Goal: Transaction & Acquisition: Purchase product/service

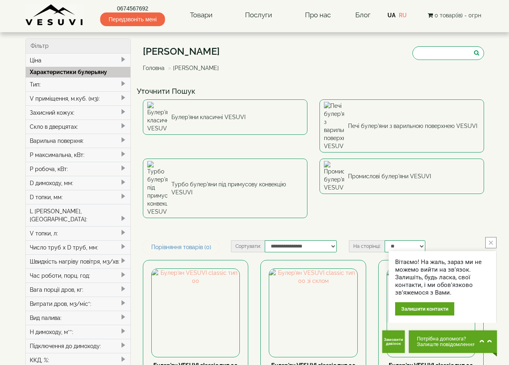
click at [490, 241] on icon "close button" at bounding box center [491, 243] width 4 height 4
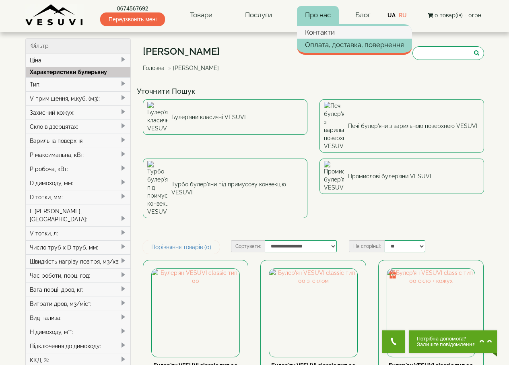
click at [319, 33] on link "Контакти" at bounding box center [354, 32] width 115 height 12
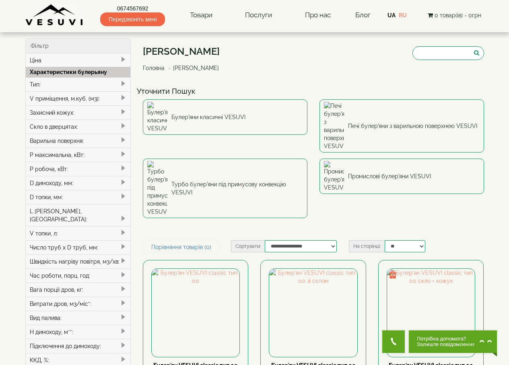
click at [123, 97] on span at bounding box center [123, 98] width 6 height 6
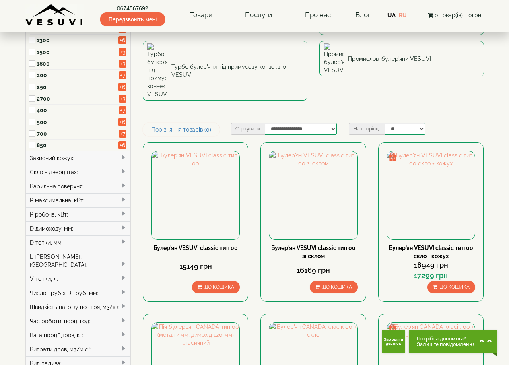
scroll to position [121, 0]
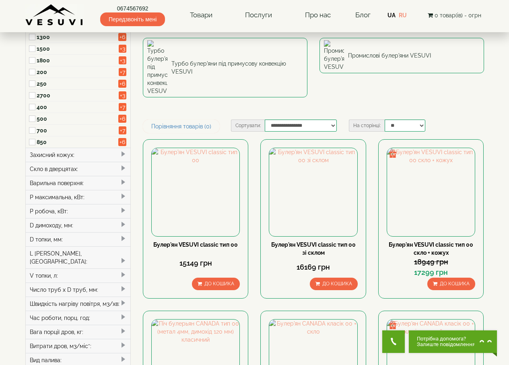
click at [121, 167] on span at bounding box center [123, 168] width 6 height 6
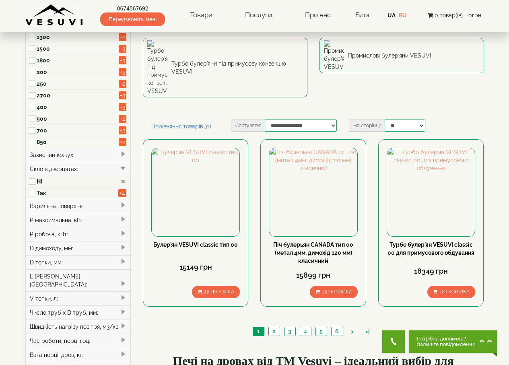
click at [122, 152] on span at bounding box center [123, 154] width 6 height 6
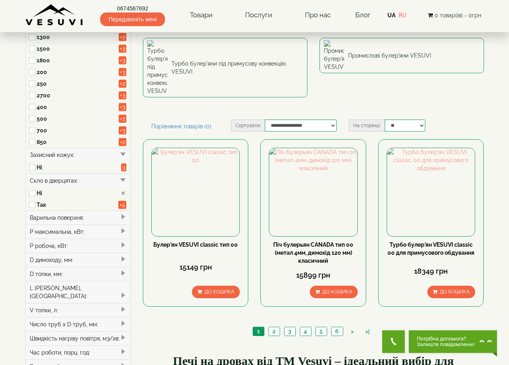
click at [135, 210] on aside "Фільтр Ціна грн ***** – грн ***** Характеристики булерьяну Тип: 10 00 (100-125 …" at bounding box center [78, 213] width 118 height 591
click at [122, 216] on span at bounding box center [123, 217] width 6 height 6
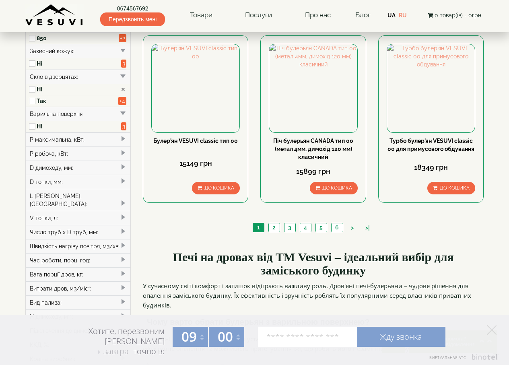
scroll to position [282, 0]
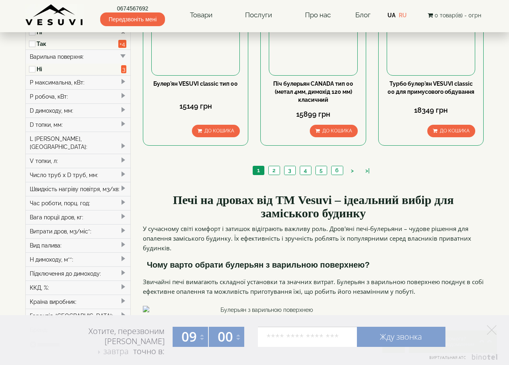
click at [122, 171] on span at bounding box center [123, 174] width 6 height 6
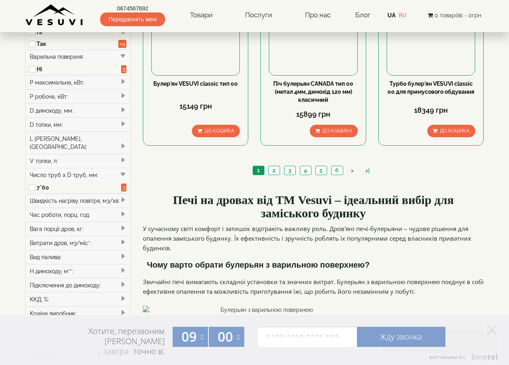
click at [123, 253] on span at bounding box center [123, 256] width 6 height 6
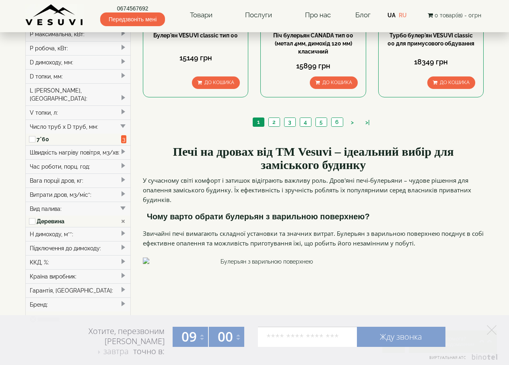
scroll to position [402, 0]
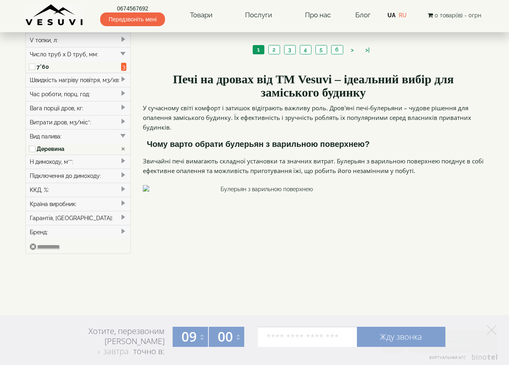
click at [123, 172] on span at bounding box center [123, 175] width 6 height 6
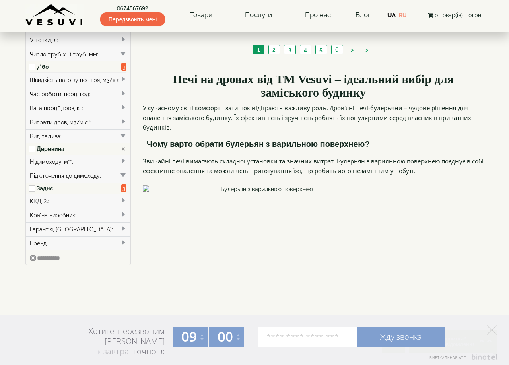
click at [122, 211] on span at bounding box center [123, 214] width 6 height 6
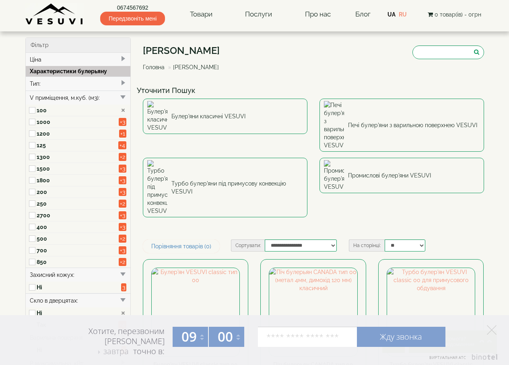
scroll to position [0, 0]
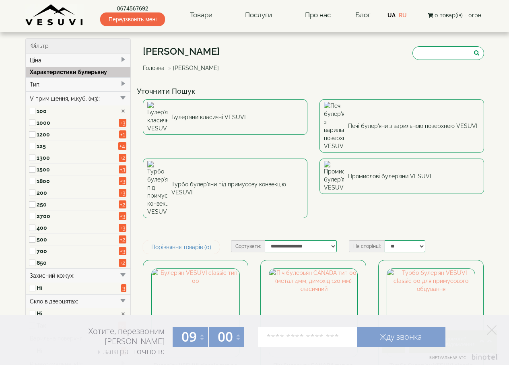
click at [122, 82] on span at bounding box center [123, 83] width 6 height 6
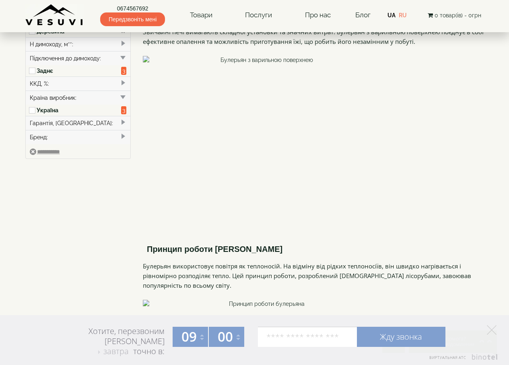
scroll to position [563, 0]
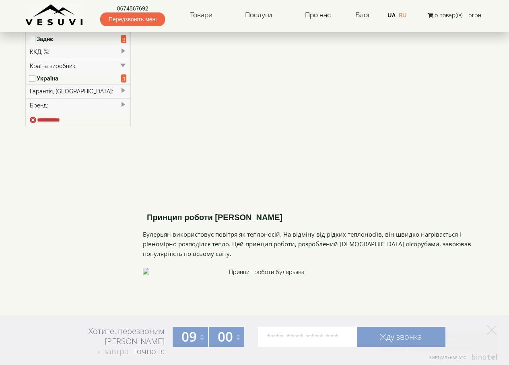
click at [45, 117] on input "**********" at bounding box center [45, 120] width 30 height 6
type input "*****"
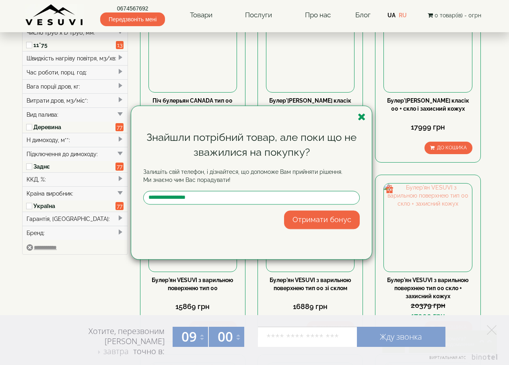
scroll to position [402, 0]
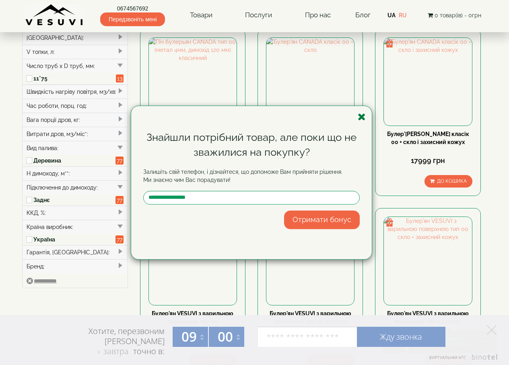
click at [360, 113] on icon "button" at bounding box center [362, 117] width 8 height 10
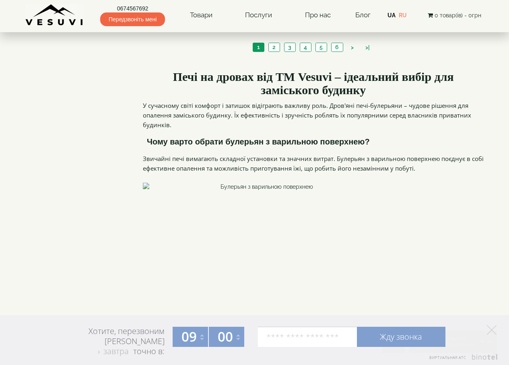
scroll to position [1127, 0]
